Goal: Navigation & Orientation: Find specific page/section

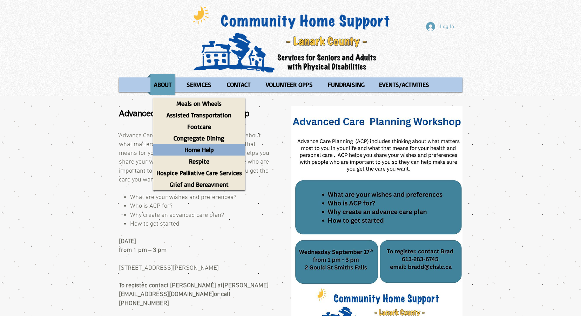
click at [198, 147] on p "Home Help" at bounding box center [199, 150] width 36 height 12
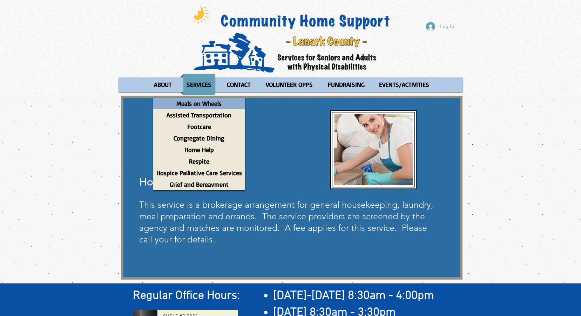
click at [207, 105] on p "Meals on Wheels" at bounding box center [199, 104] width 52 height 12
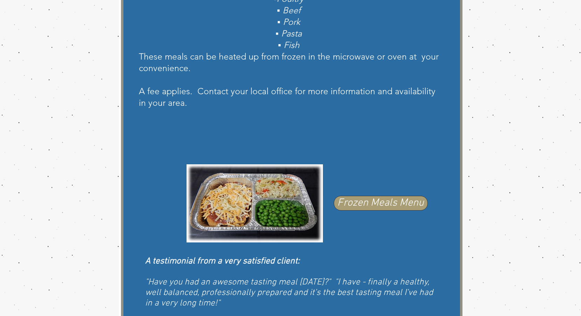
scroll to position [299, 0]
